Goal: Information Seeking & Learning: Learn about a topic

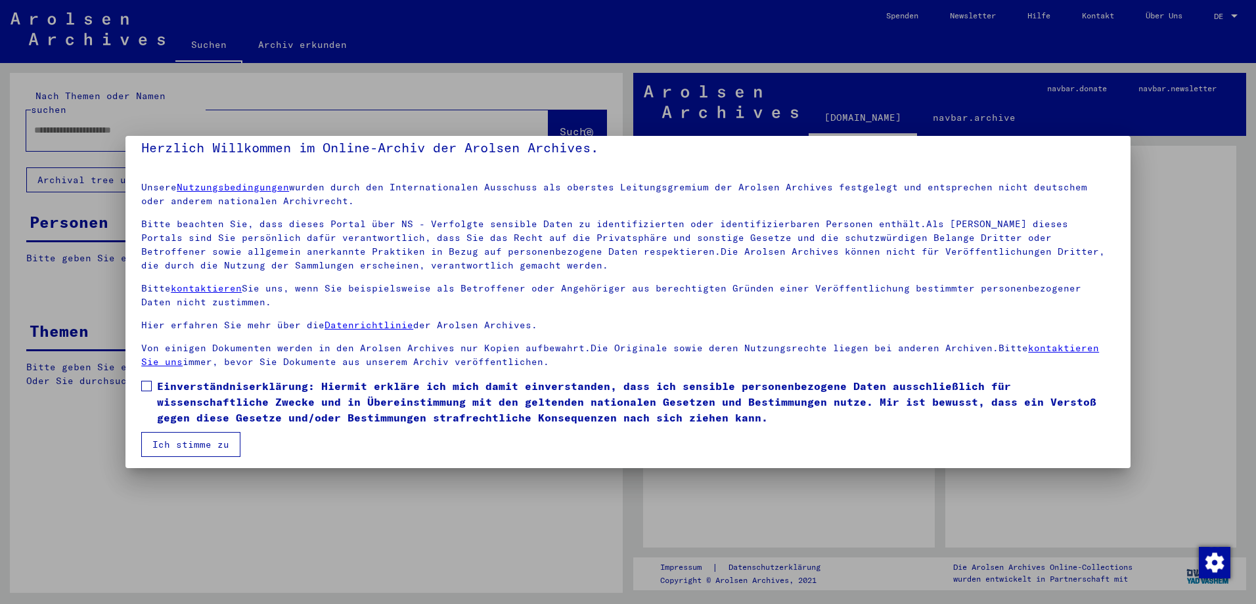
scroll to position [19, 0]
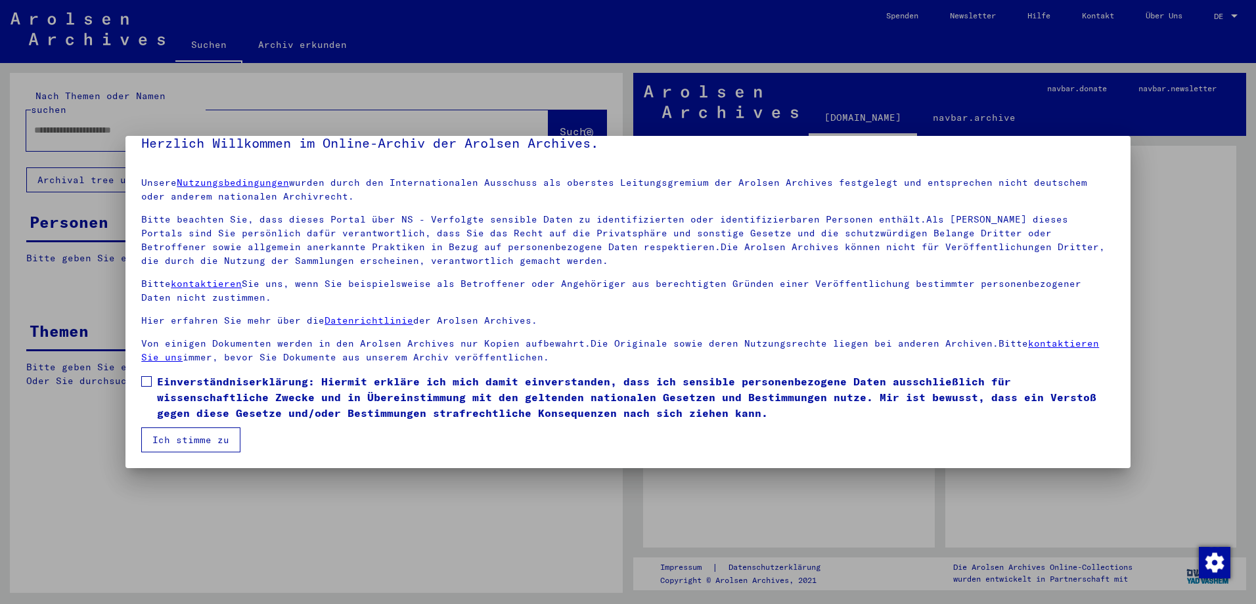
click at [147, 379] on span at bounding box center [146, 381] width 11 height 11
click at [186, 434] on button "Ich stimme zu" at bounding box center [190, 440] width 99 height 25
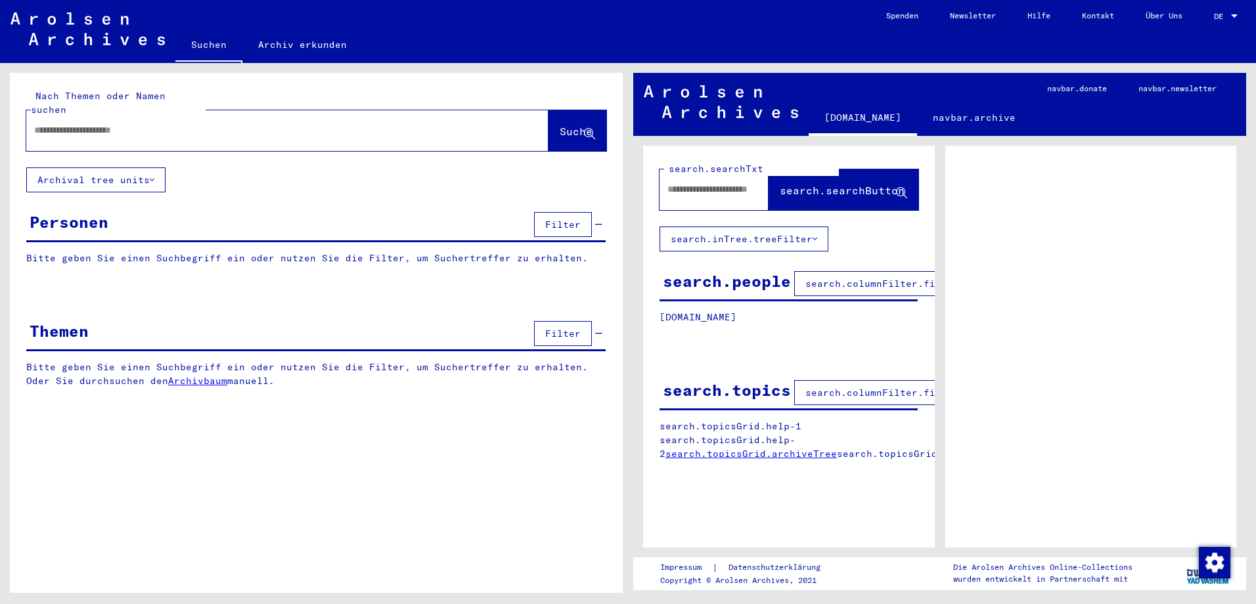
click at [711, 212] on div "search.searchTxt search.searchButton" at bounding box center [789, 186] width 292 height 81
click at [709, 200] on div at bounding box center [709, 190] width 100 height 30
click at [199, 46] on link "Suchen" at bounding box center [208, 46] width 67 height 34
click at [335, 46] on link "Archiv erkunden" at bounding box center [302, 45] width 120 height 32
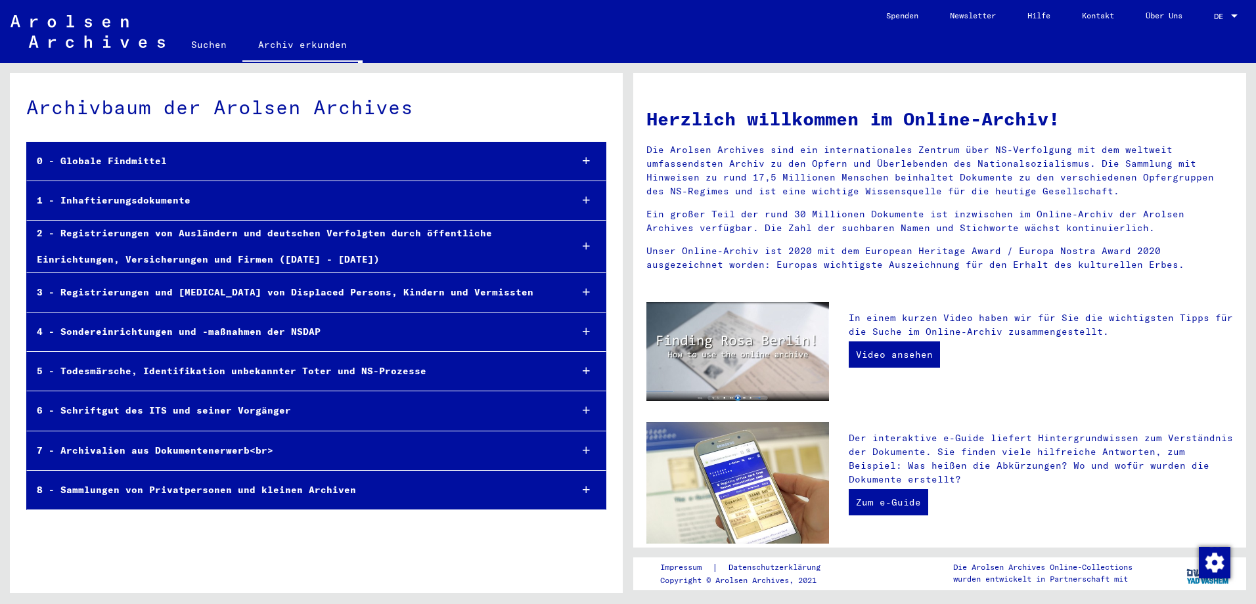
click at [122, 32] on img at bounding box center [88, 31] width 154 height 33
